Goal: Transaction & Acquisition: Download file/media

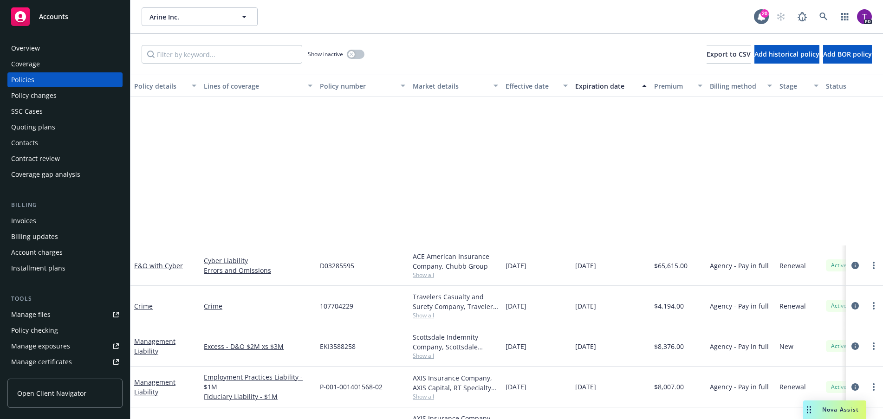
scroll to position [192, 0]
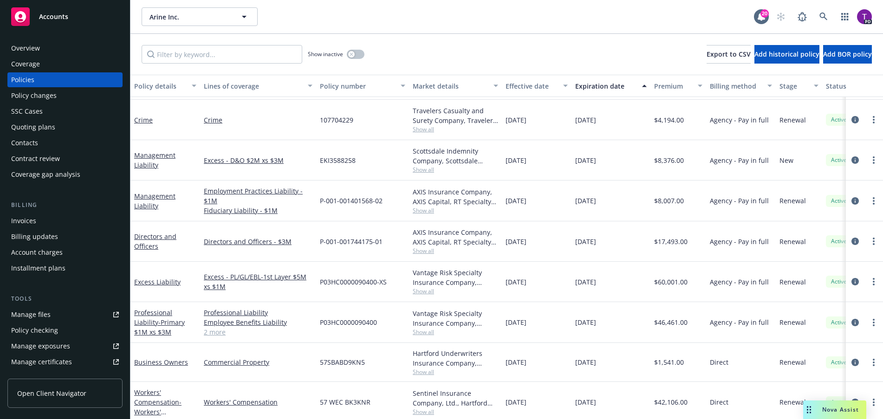
click at [68, 15] on div "Accounts" at bounding box center [65, 16] width 108 height 19
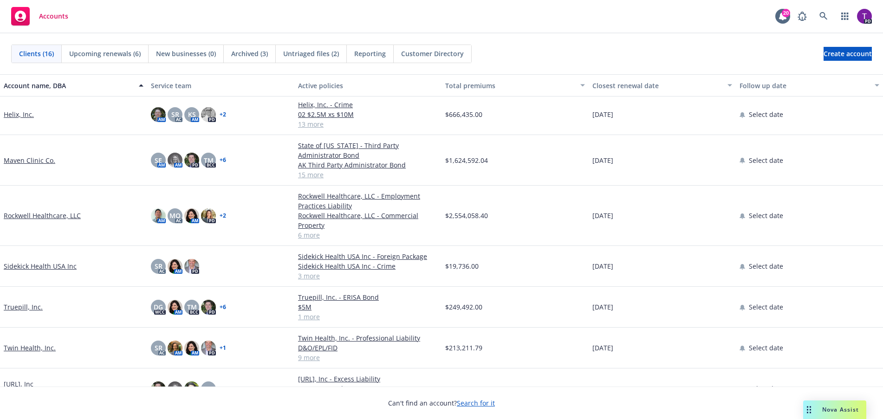
scroll to position [359, 0]
click at [21, 380] on link "Viz.ai, Inc" at bounding box center [19, 385] width 30 height 10
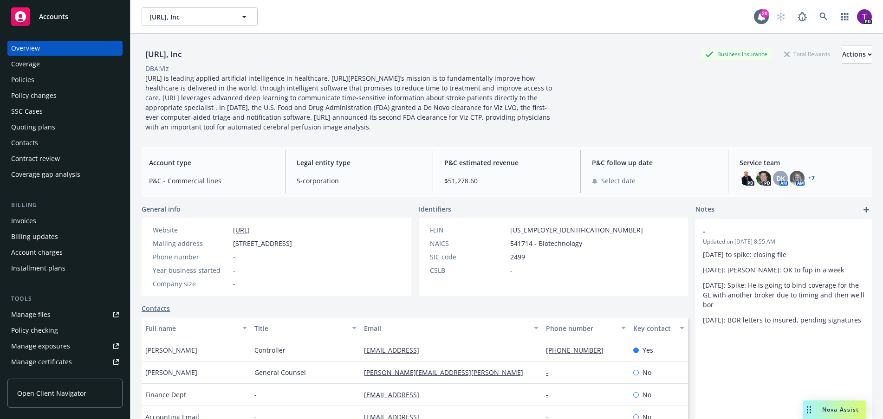
click at [42, 319] on div "Manage files" at bounding box center [30, 314] width 39 height 15
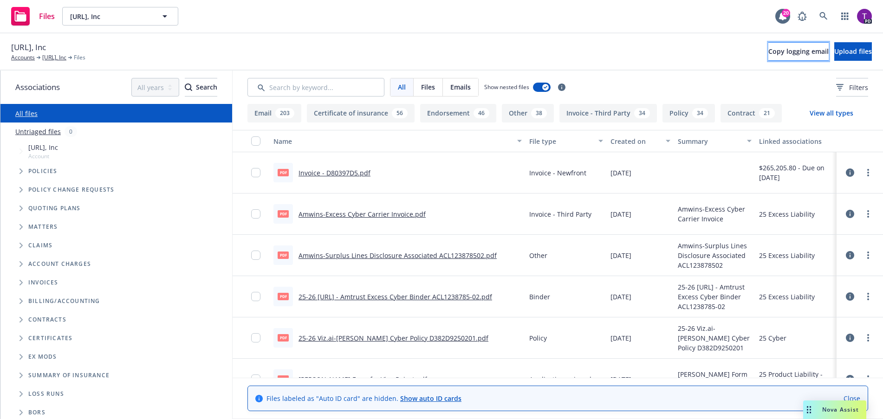
click at [777, 49] on span "Copy logging email" at bounding box center [798, 51] width 60 height 9
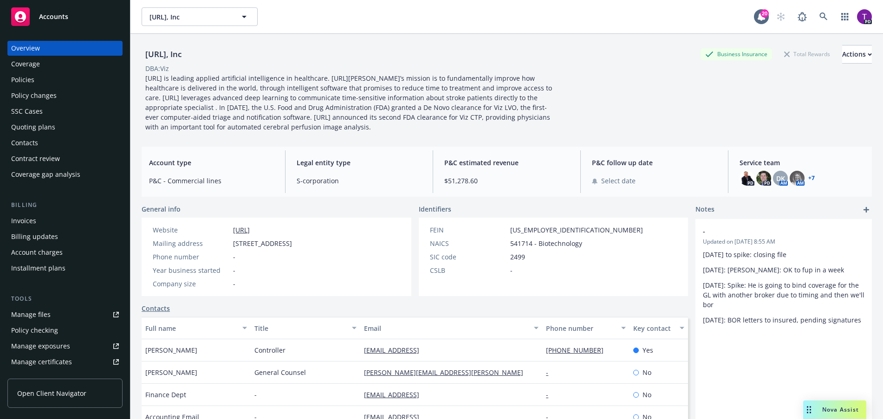
drag, startPoint x: 0, startPoint y: 0, endPoint x: 81, endPoint y: 19, distance: 82.9
click at [81, 19] on div "Accounts" at bounding box center [65, 16] width 108 height 19
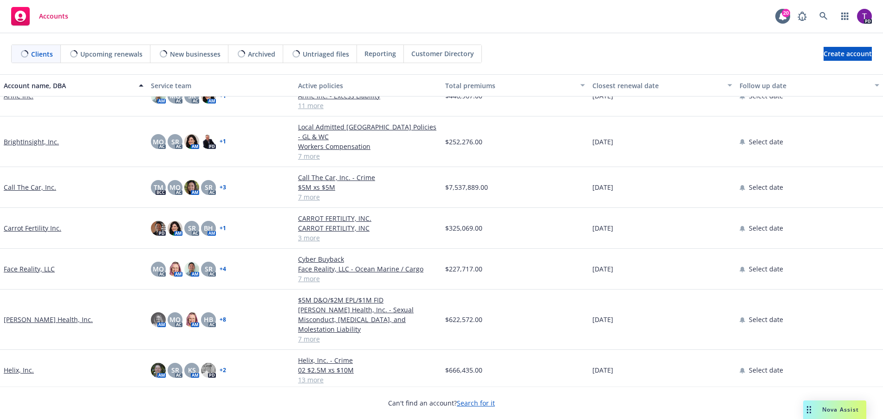
scroll to position [139, 0]
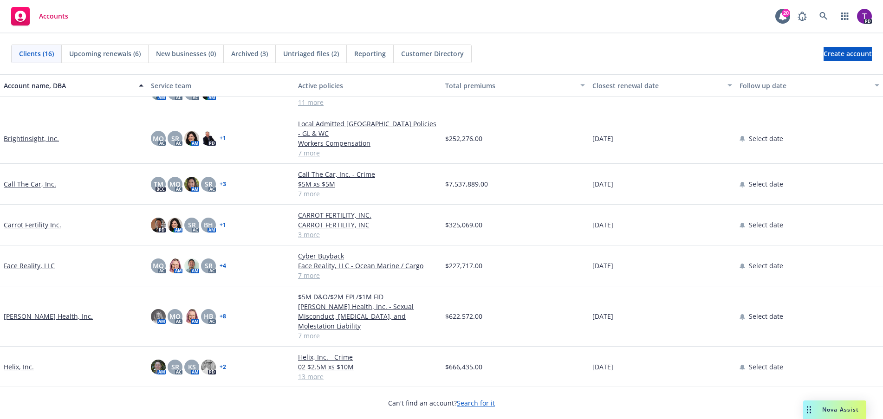
click at [16, 362] on link "Helix, Inc." at bounding box center [19, 367] width 30 height 10
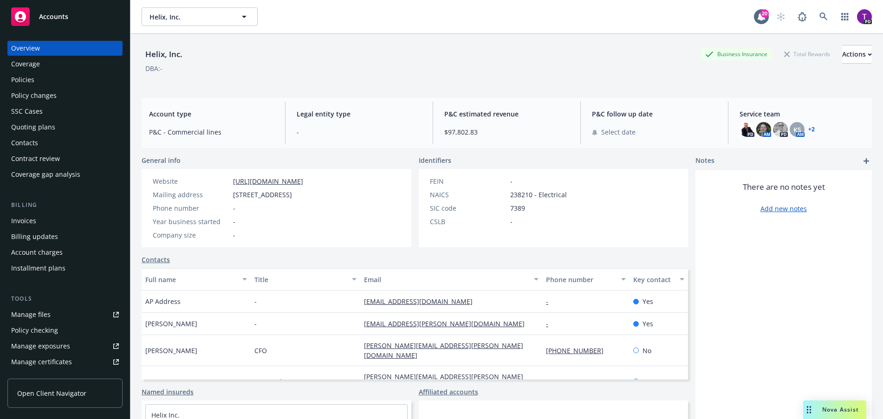
click at [39, 316] on div "Manage files" at bounding box center [30, 314] width 39 height 15
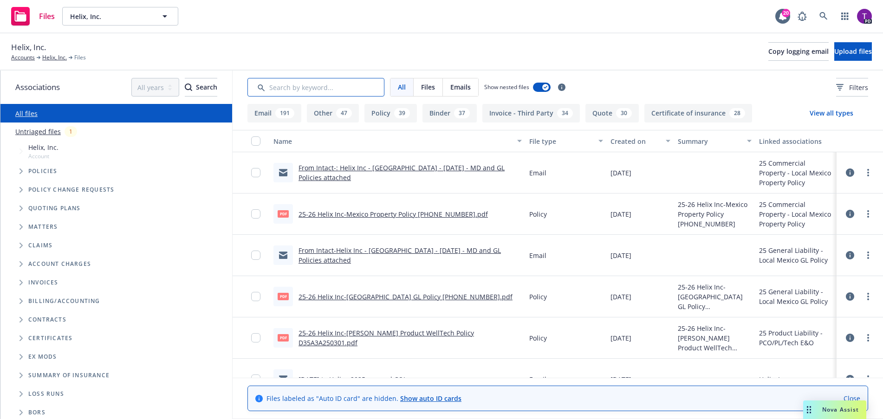
click at [331, 88] on input "Search by keyword..." at bounding box center [315, 87] width 137 height 19
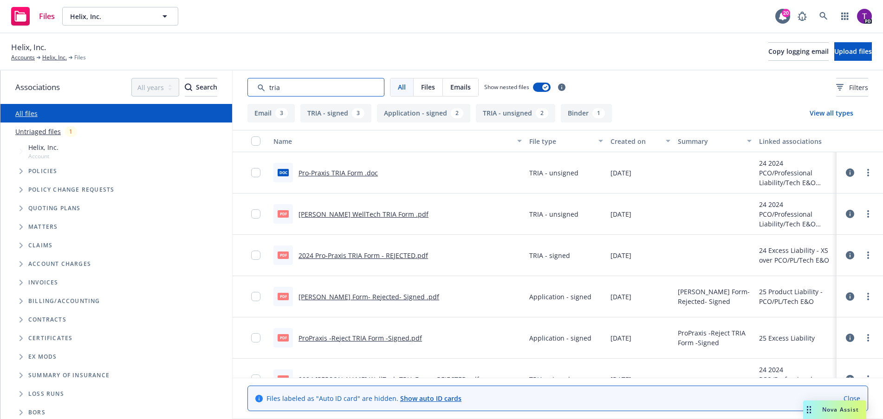
scroll to position [46, 0]
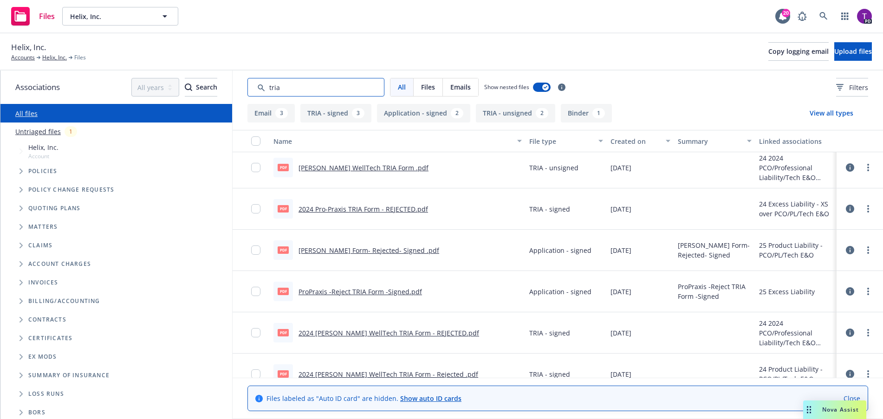
type input "tria"
click at [256, 292] on input "checkbox" at bounding box center [255, 291] width 9 height 9
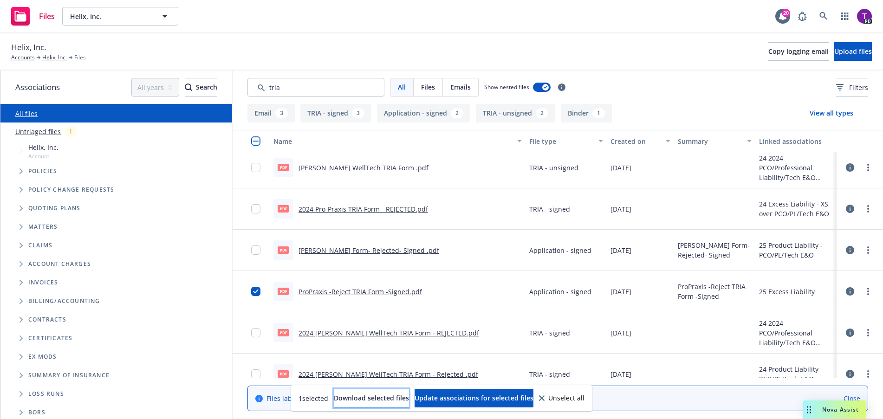
click at [400, 394] on button "Download selected files" at bounding box center [371, 398] width 75 height 19
click at [256, 291] on input "checkbox" at bounding box center [255, 291] width 9 height 9
